Goal: Use online tool/utility

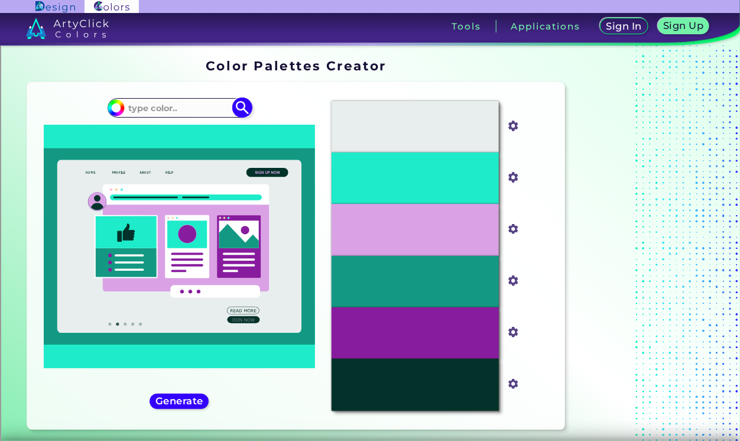
click at [201, 109] on input at bounding box center [179, 108] width 110 height 16
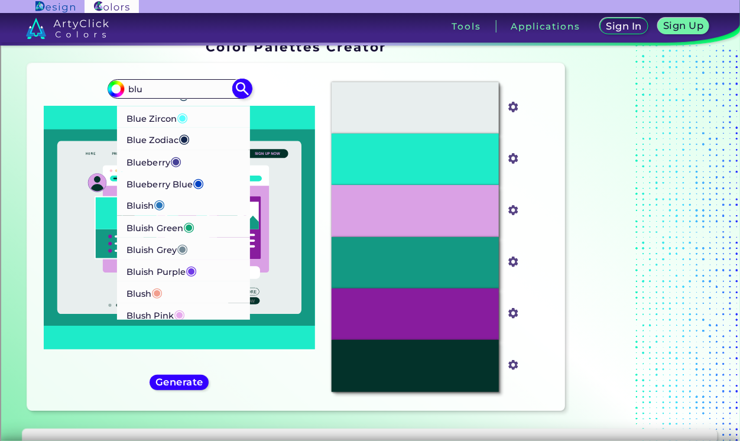
scroll to position [14, 0]
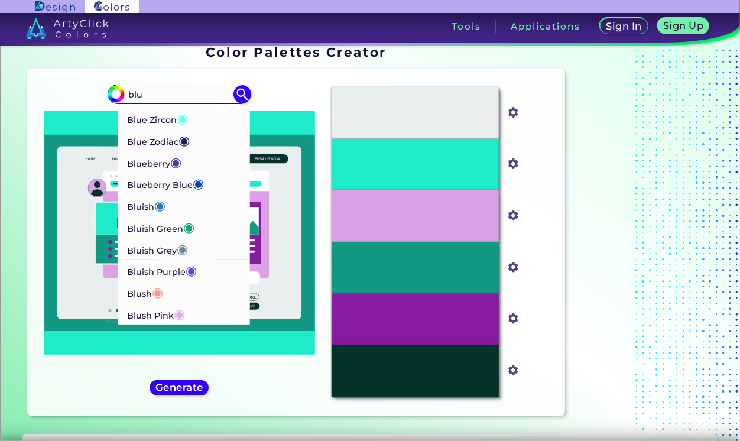
type input "blu"
click at [292, 83] on div "#1eebc9 blu Aero Blue ◉ [PERSON_NAME] Blue ◉ Aqua Blue ◉ Aquamarine Blue ◉ Arty…" at bounding box center [179, 242] width 285 height 329
click at [547, 326] on div at bounding box center [541, 362] width 19 height 77
click at [542, 330] on img at bounding box center [541, 333] width 9 height 9
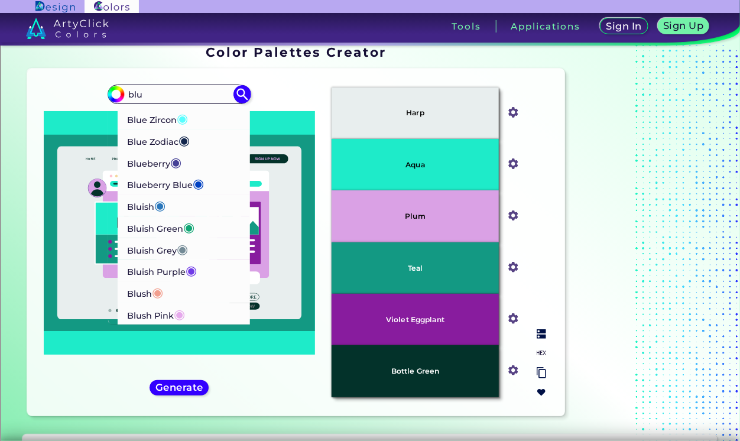
click at [543, 338] on div at bounding box center [541, 362] width 19 height 77
click at [542, 365] on div at bounding box center [541, 362] width 19 height 77
